Goal: Navigation & Orientation: Find specific page/section

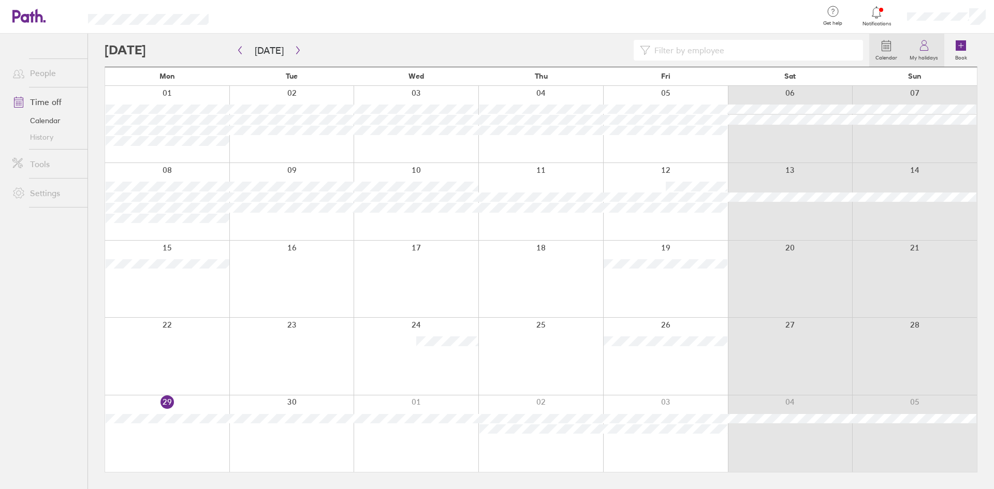
click at [920, 37] on link "My holidays" at bounding box center [923, 50] width 41 height 33
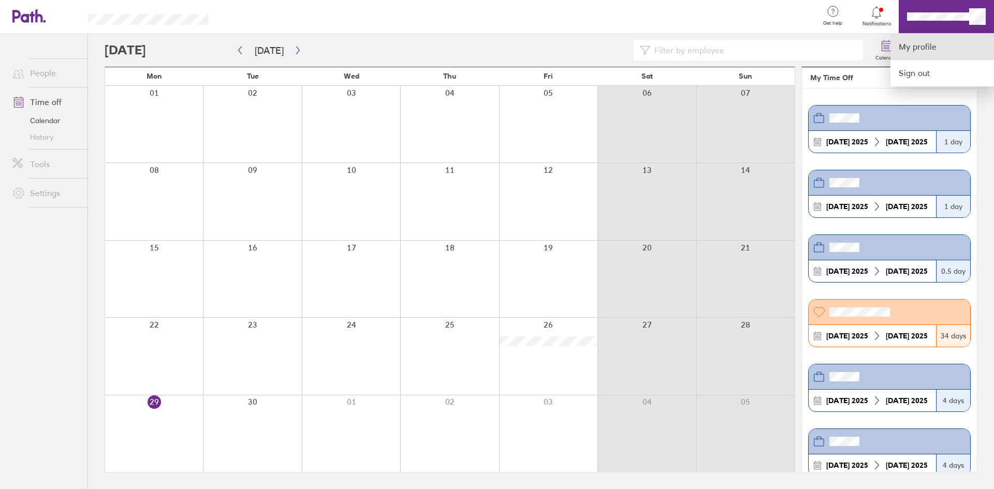
click at [922, 51] on link "My profile" at bounding box center [941, 47] width 103 height 26
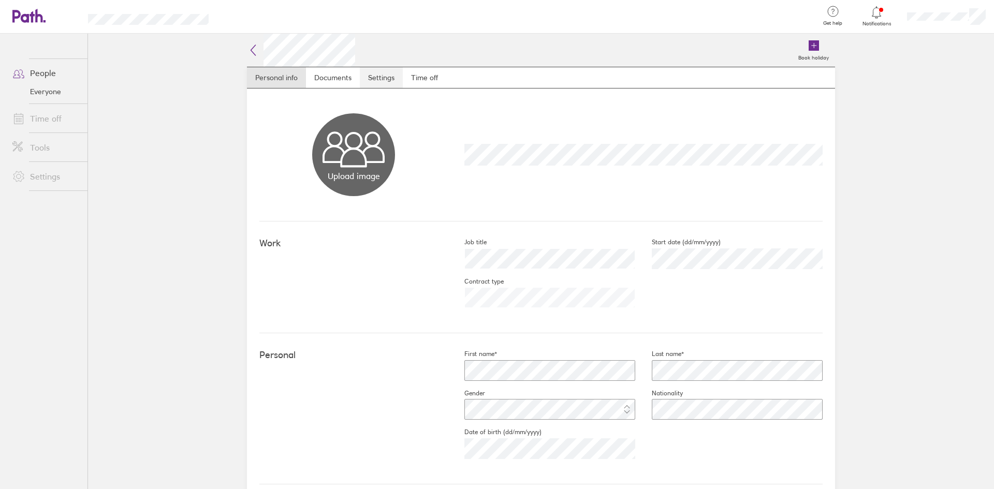
click at [365, 81] on link "Settings" at bounding box center [381, 77] width 43 height 21
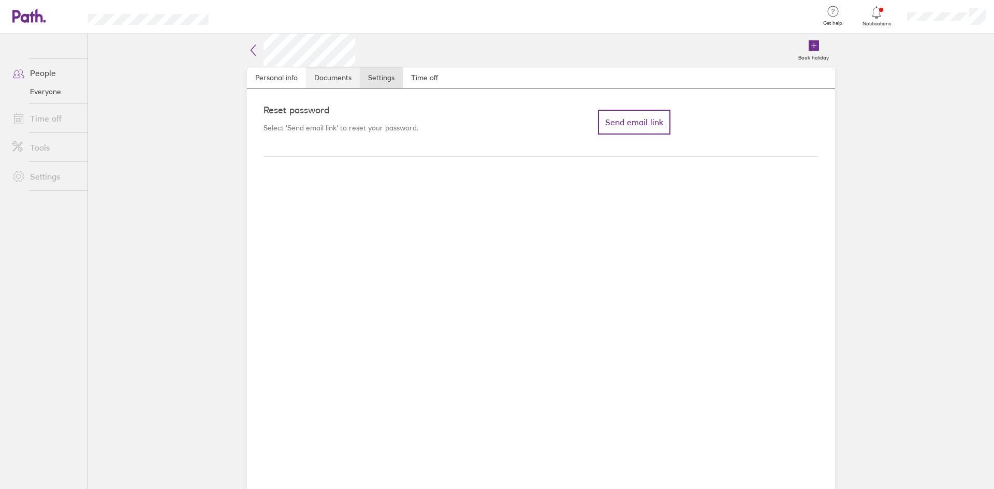
click at [348, 79] on link "Documents" at bounding box center [333, 77] width 54 height 21
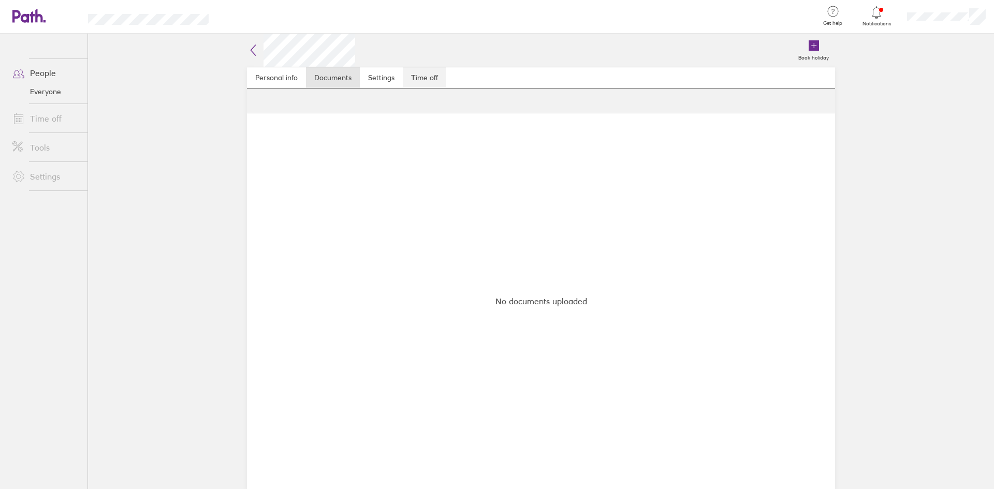
click at [413, 76] on link "Time off" at bounding box center [424, 77] width 43 height 21
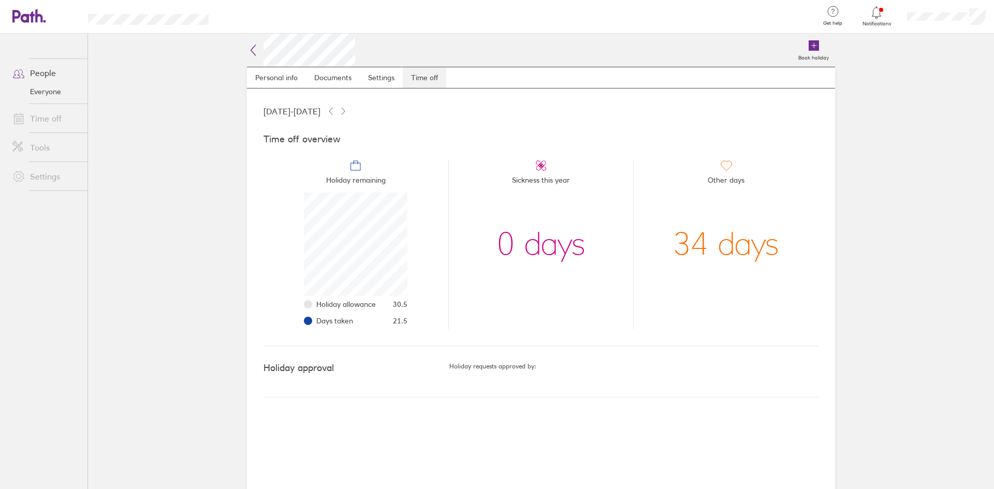
scroll to position [103, 103]
